Goal: Task Accomplishment & Management: Complete application form

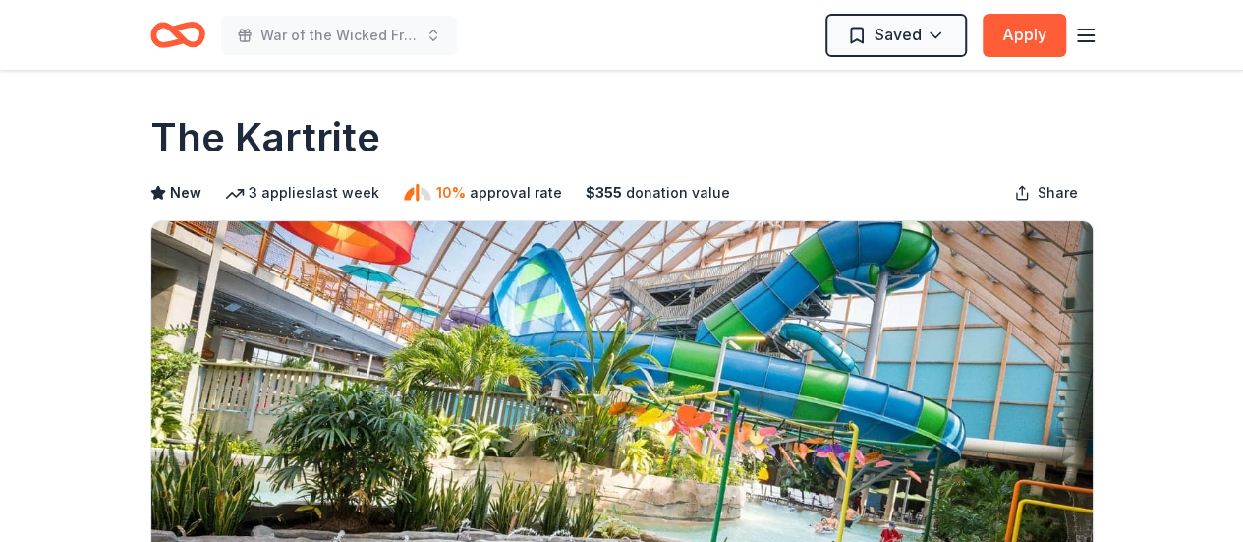
click at [1085, 29] on line "button" at bounding box center [1086, 29] width 16 height 0
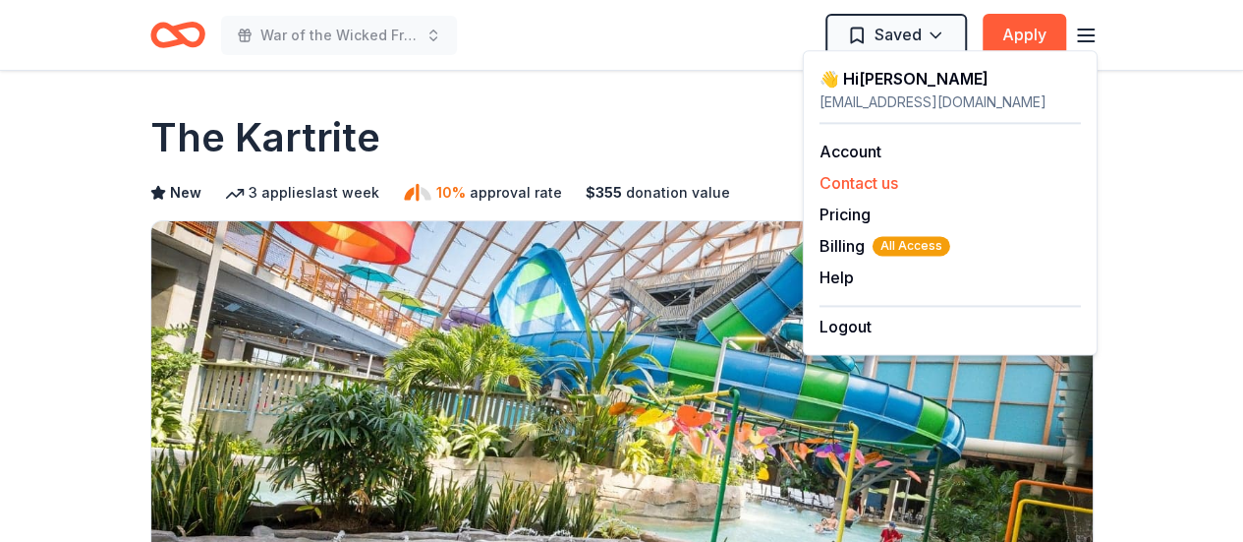
click at [896, 178] on button "Contact us" at bounding box center [859, 183] width 79 height 24
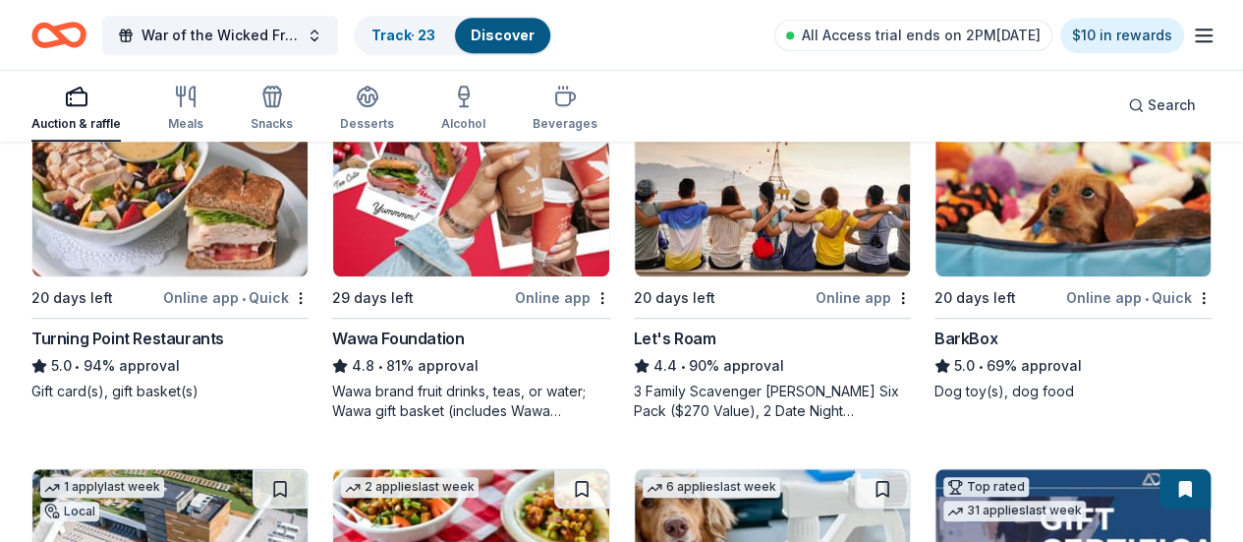
scroll to position [672, 0]
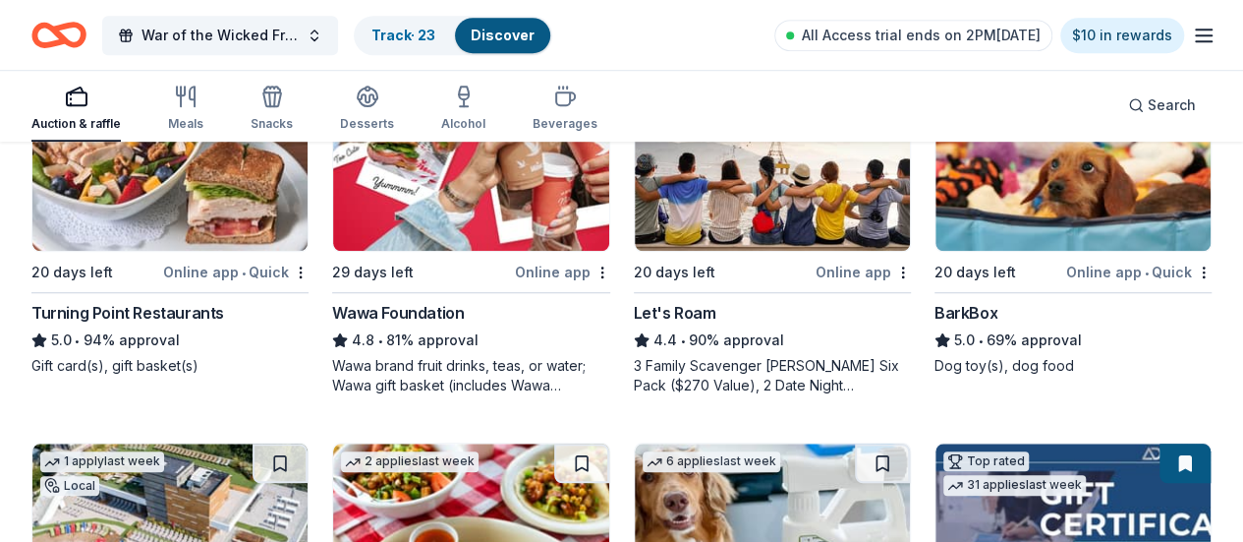
click at [308, 443] on img at bounding box center [169, 536] width 275 height 187
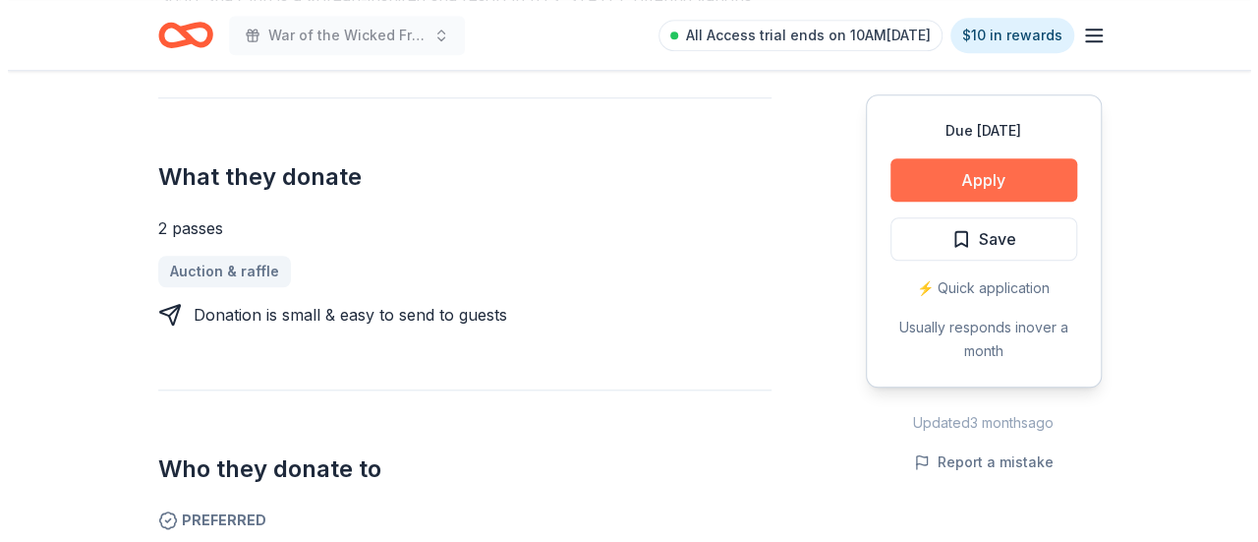
scroll to position [720, 0]
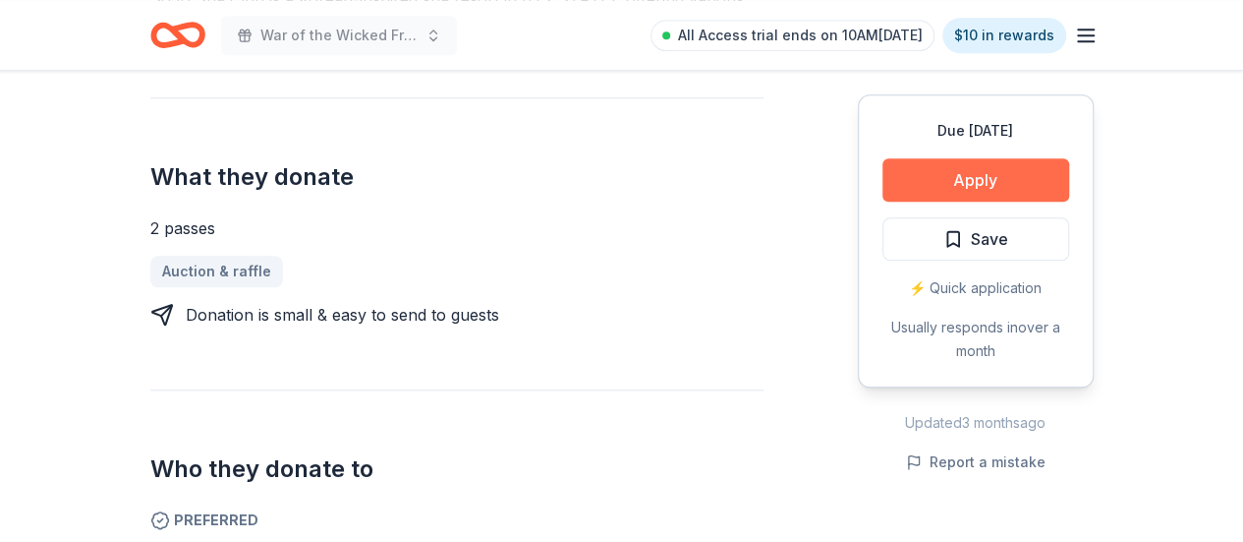
click at [922, 184] on button "Apply" at bounding box center [976, 179] width 187 height 43
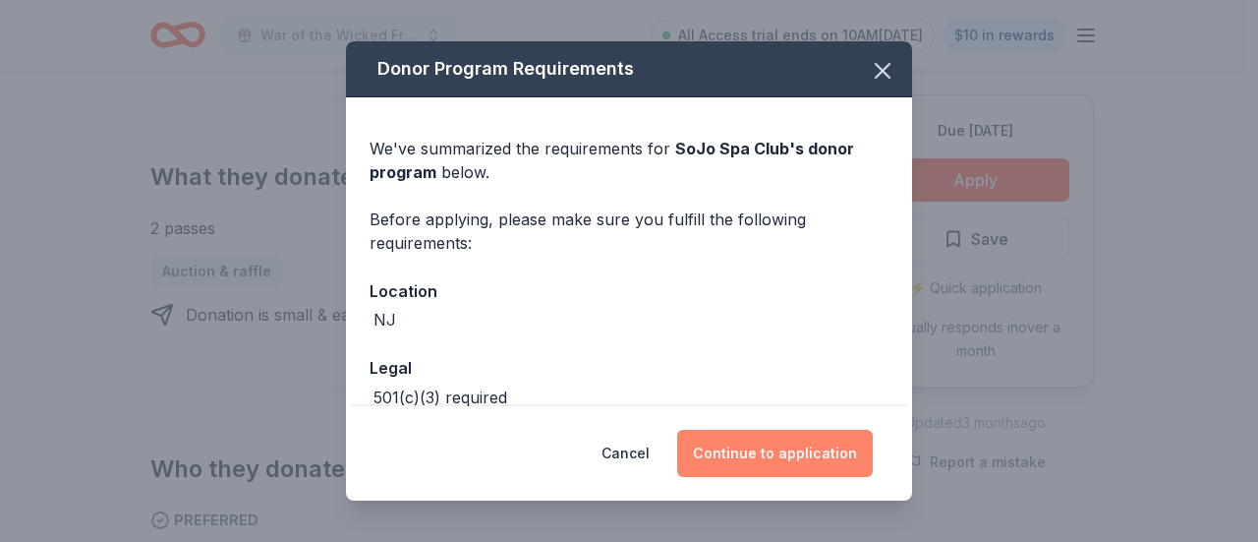
click at [802, 453] on button "Continue to application" at bounding box center [775, 452] width 196 height 47
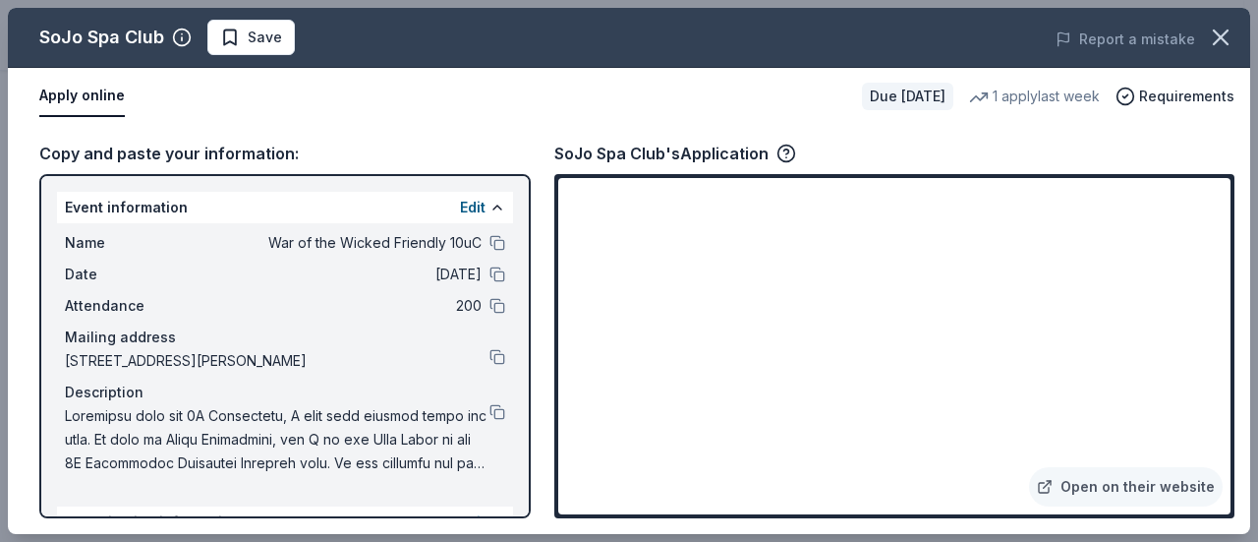
scroll to position [195, 0]
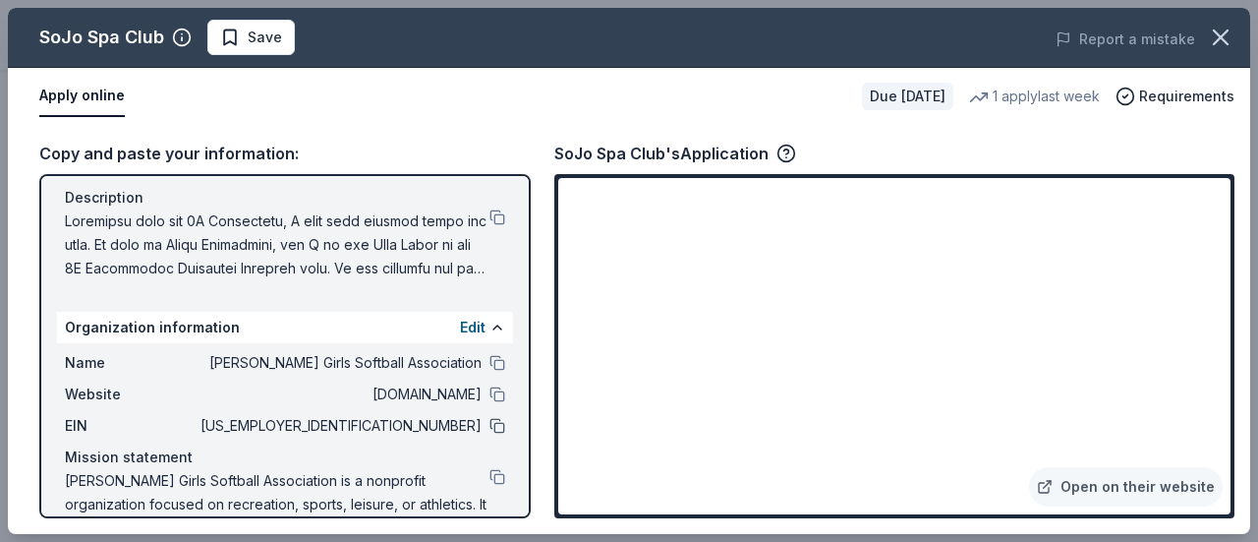
click at [489, 431] on button at bounding box center [497, 426] width 16 height 16
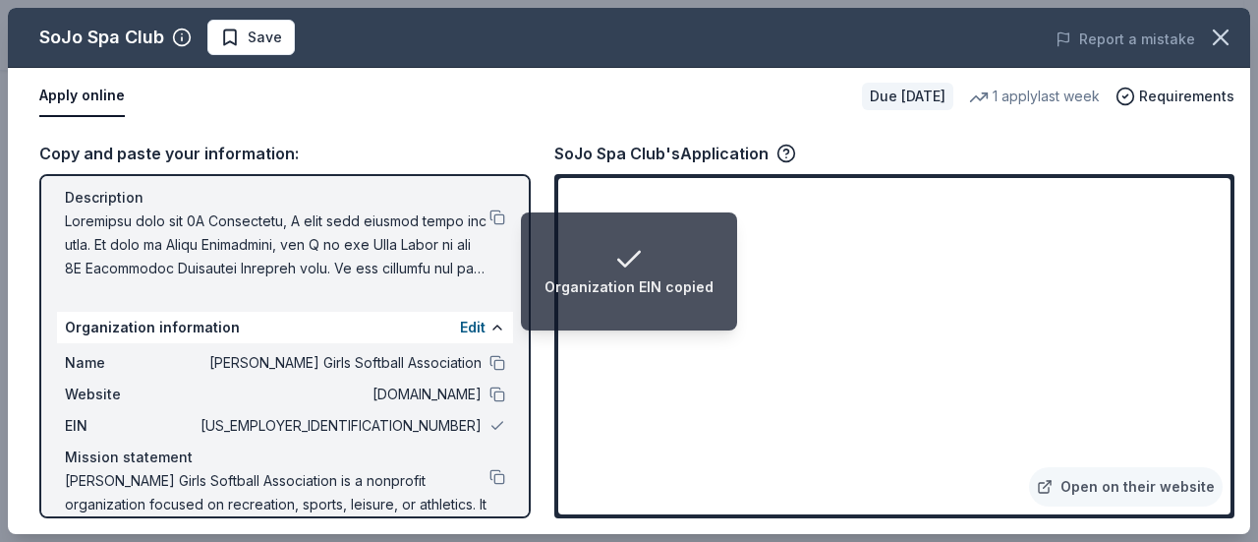
scroll to position [0, 0]
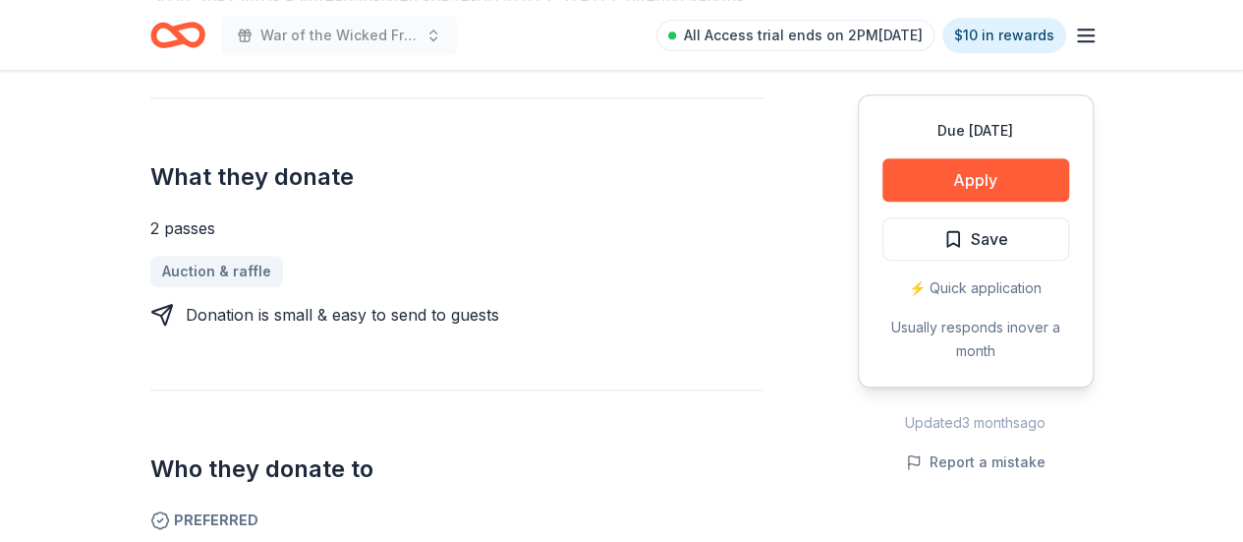
scroll to position [720, 0]
click at [914, 230] on button "Save" at bounding box center [976, 238] width 187 height 43
